Goal: Information Seeking & Learning: Learn about a topic

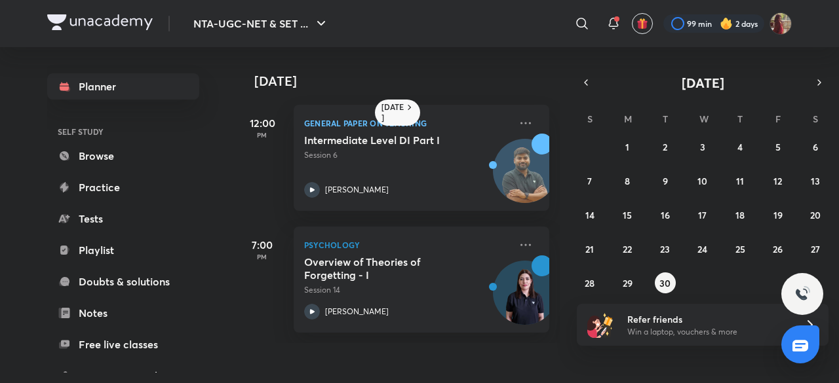
click at [821, 93] on div "[DATE] S M T W T F S 31 1 2 3 4 5 6 7 8 9 10 11 12 13 14 15 16 17 18 19 20 21 2…" at bounding box center [703, 183] width 252 height 220
click at [818, 78] on icon "button" at bounding box center [819, 83] width 10 height 12
click at [708, 143] on button "1" at bounding box center [702, 146] width 21 height 21
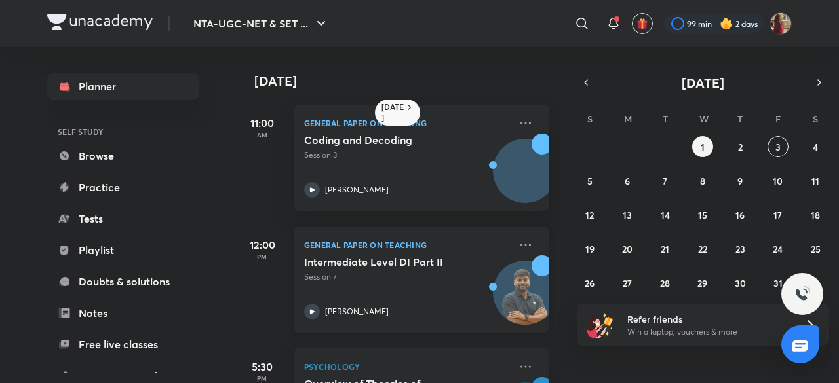
scroll to position [92, 0]
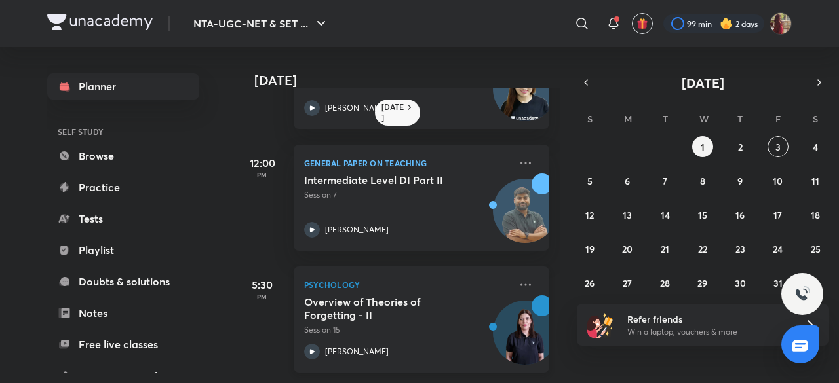
click at [316, 344] on icon at bounding box center [312, 352] width 16 height 16
click at [777, 146] on abbr "3" at bounding box center [777, 147] width 5 height 12
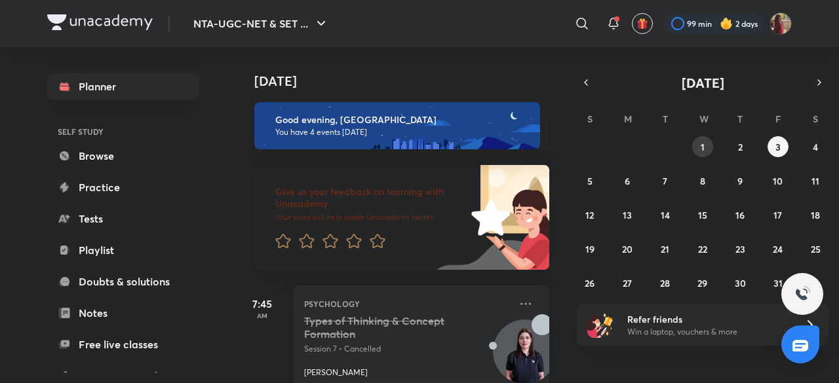
click at [708, 149] on button "1" at bounding box center [702, 146] width 21 height 21
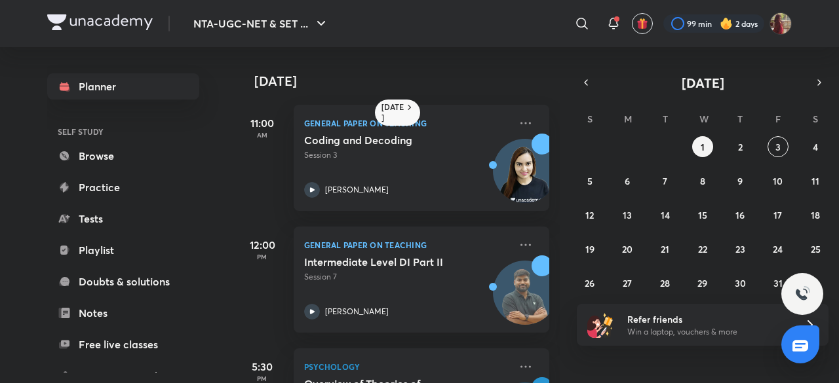
scroll to position [92, 0]
